Goal: Information Seeking & Learning: Understand process/instructions

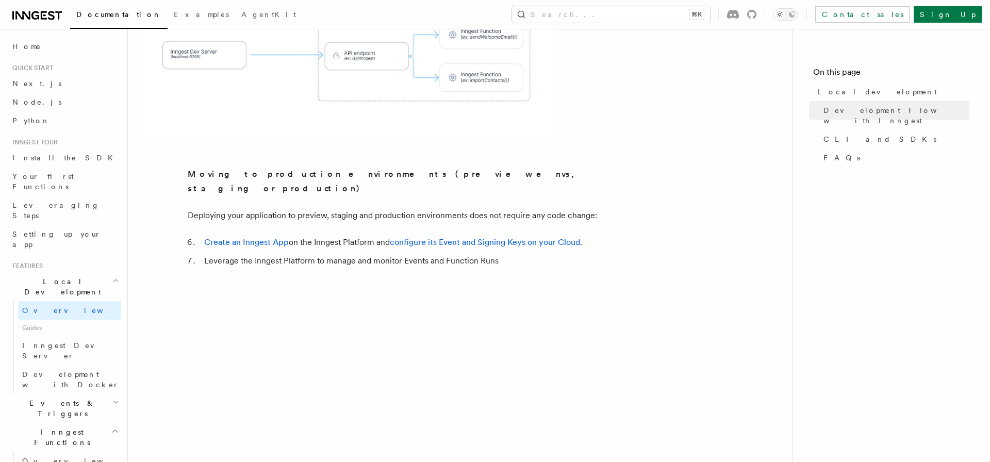
scroll to position [879, 0]
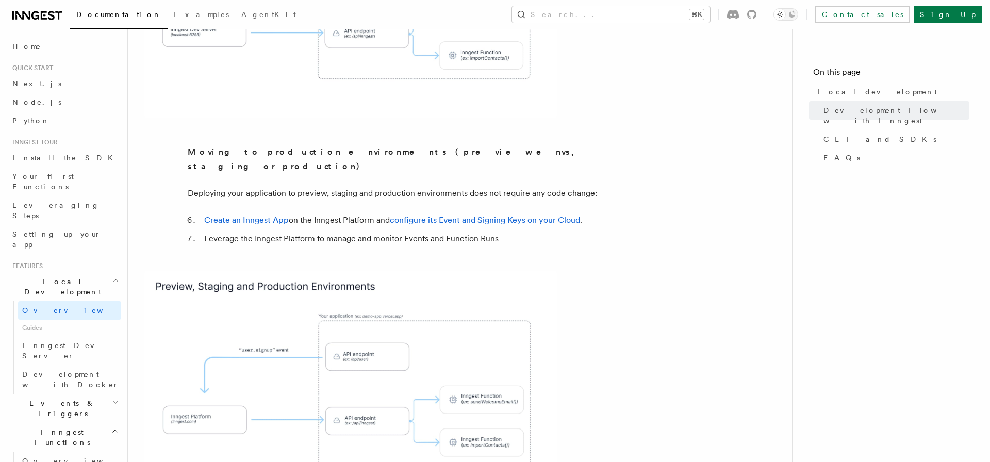
click at [63, 320] on span "Guides" at bounding box center [69, 328] width 103 height 16
drag, startPoint x: 20, startPoint y: 286, endPoint x: 30, endPoint y: 289, distance: 10.3
click at [20, 320] on span "Guides" at bounding box center [69, 328] width 103 height 16
click at [40, 336] on link "Inngest Dev Server" at bounding box center [69, 350] width 103 height 29
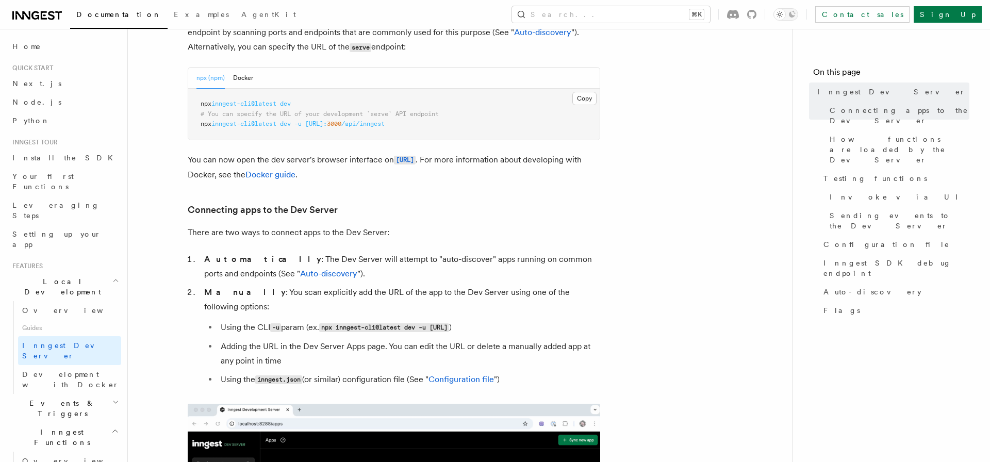
scroll to position [458, 0]
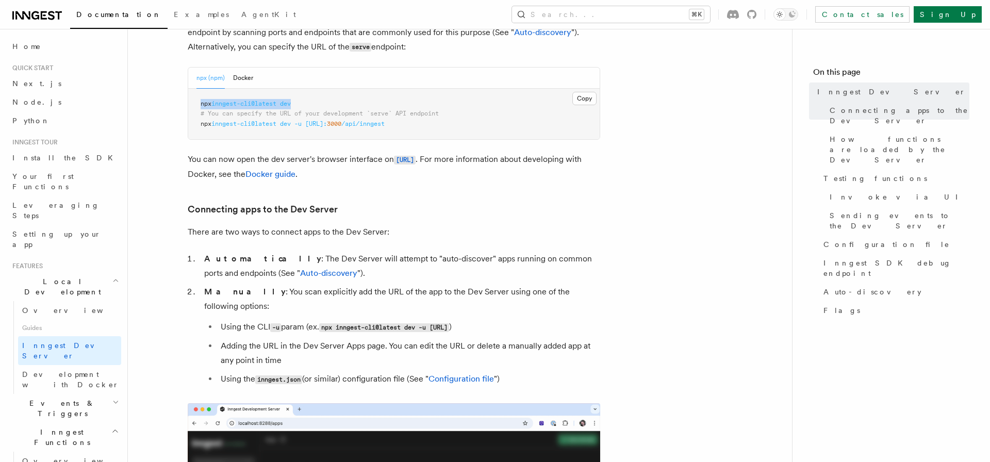
drag, startPoint x: 302, startPoint y: 103, endPoint x: 195, endPoint y: 102, distance: 107.2
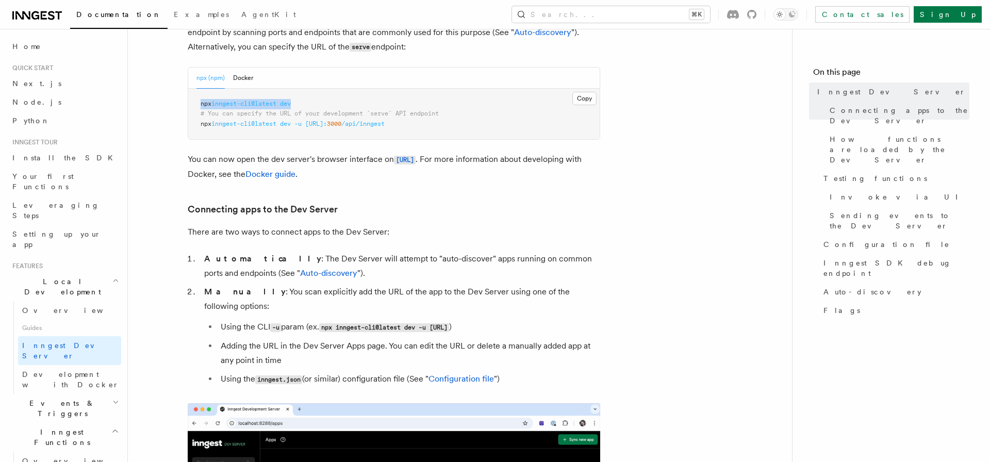
click at [190, 102] on pre "npx inngest-cli@latest dev # You can specify the URL of your development `serve…" at bounding box center [393, 114] width 411 height 51
copy span "npx inngest-cli@latest dev"
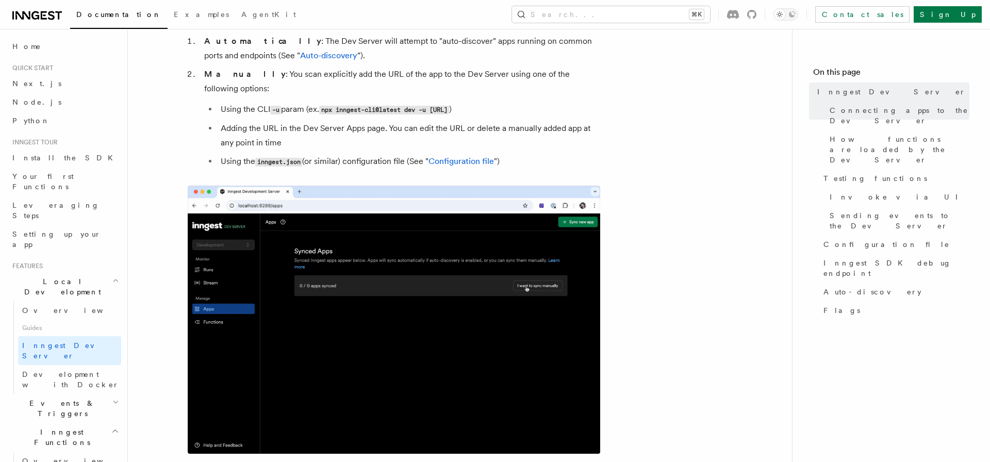
scroll to position [690, 0]
